Goal: Information Seeking & Learning: Learn about a topic

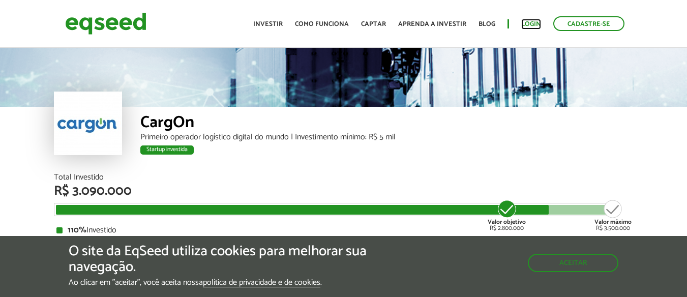
click at [534, 22] on link "Login" at bounding box center [531, 24] width 20 height 7
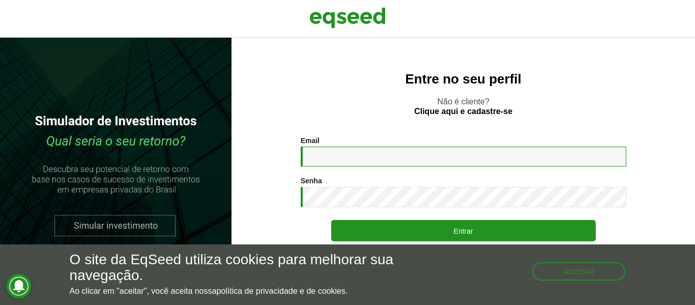
click at [400, 159] on input "Email *" at bounding box center [464, 157] width 326 height 20
type input "**********"
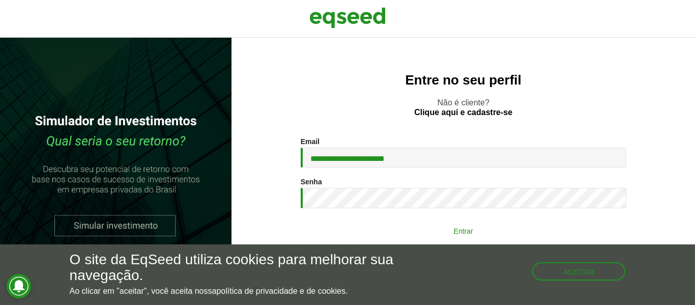
click at [421, 224] on button "Entrar" at bounding box center [463, 230] width 265 height 19
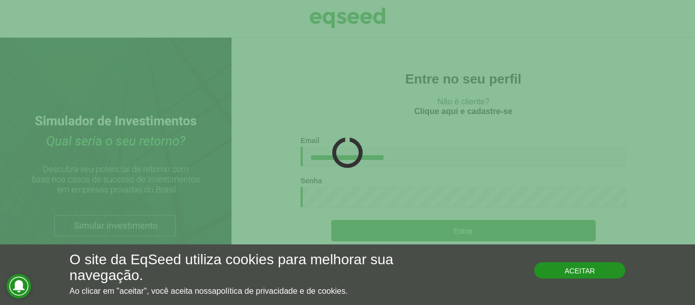
click at [568, 270] on button "Aceitar" at bounding box center [580, 270] width 92 height 16
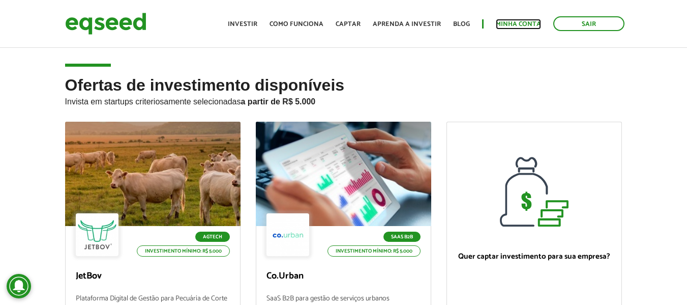
click at [507, 25] on link "Minha conta" at bounding box center [518, 24] width 45 height 7
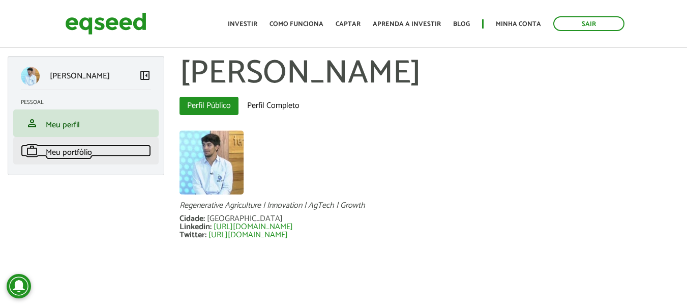
click at [52, 155] on span "Meu portfólio" at bounding box center [69, 153] width 46 height 14
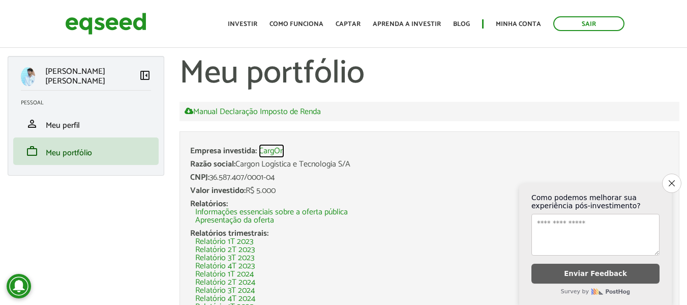
click at [275, 150] on link "CargOn" at bounding box center [271, 151] width 25 height 8
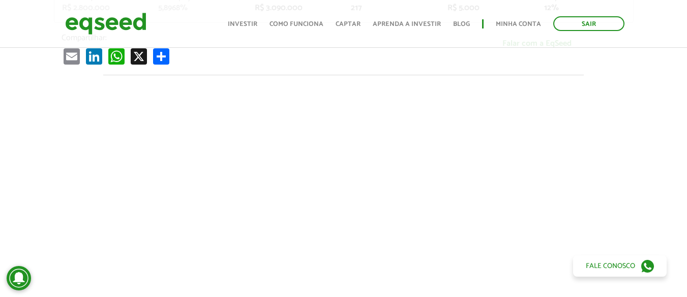
scroll to position [254, 0]
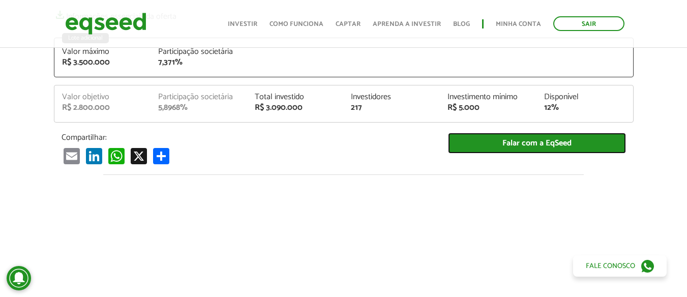
click at [560, 147] on link "Falar com a EqSeed" at bounding box center [537, 143] width 178 height 21
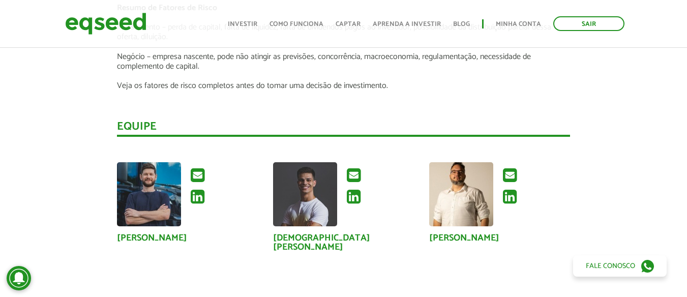
scroll to position [2646, 0]
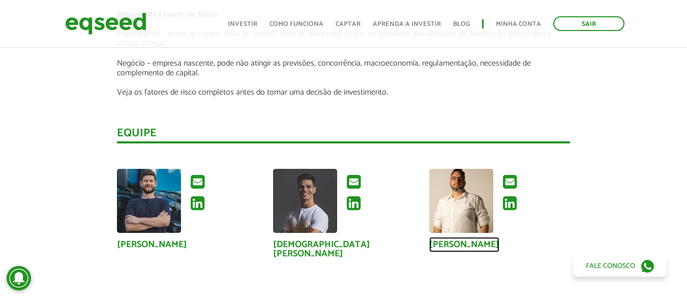
click at [459, 240] on link "Rodrigo Vitto" at bounding box center [464, 244] width 70 height 9
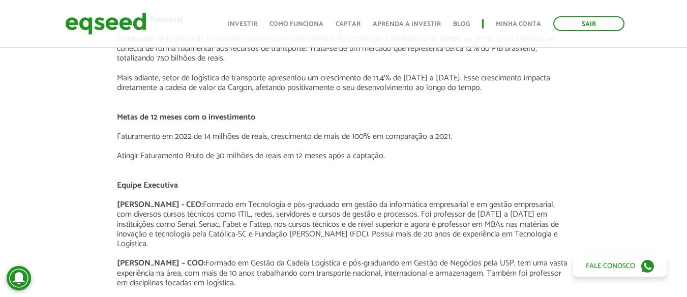
scroll to position [2646, 0]
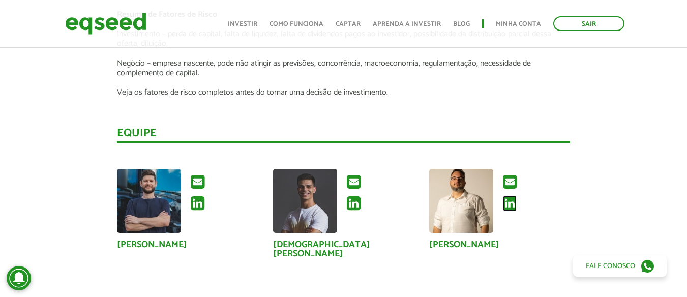
click at [510, 195] on icon at bounding box center [510, 203] width 14 height 16
click at [359, 195] on icon at bounding box center [354, 203] width 14 height 16
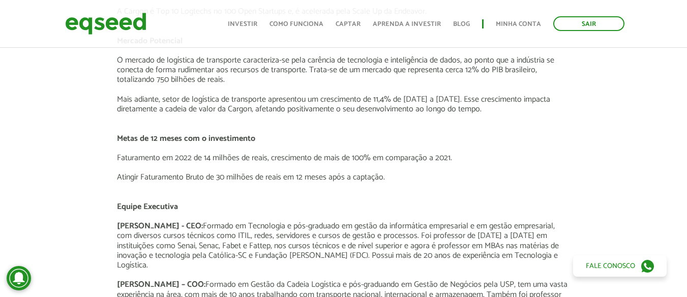
scroll to position [2137, 0]
